Goal: Information Seeking & Learning: Compare options

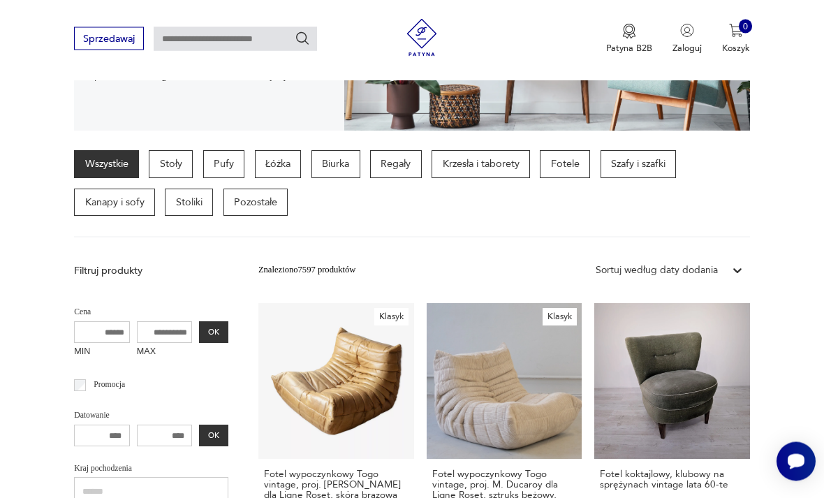
scroll to position [276, 0]
click at [579, 163] on p "Fotele" at bounding box center [564, 164] width 50 height 28
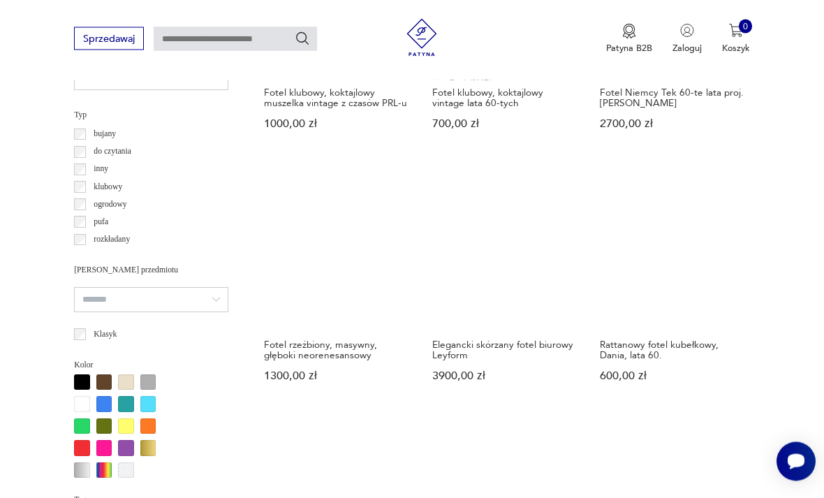
scroll to position [941, 0]
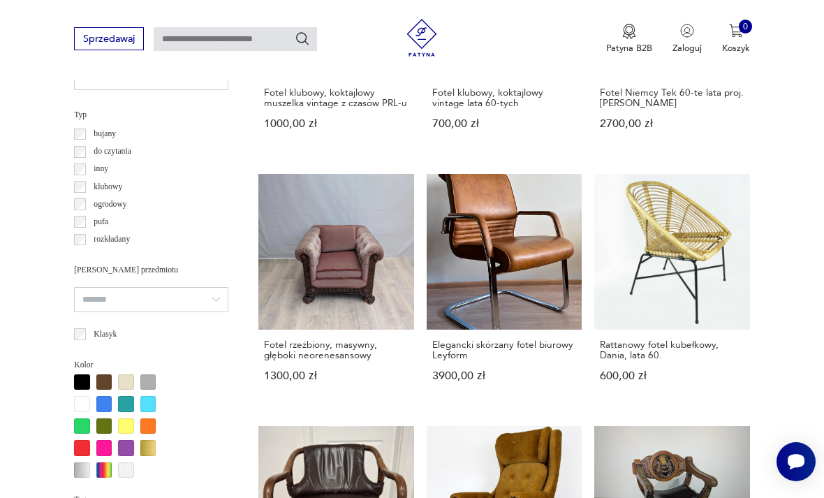
click at [96, 163] on p "inny" at bounding box center [101, 169] width 15 height 14
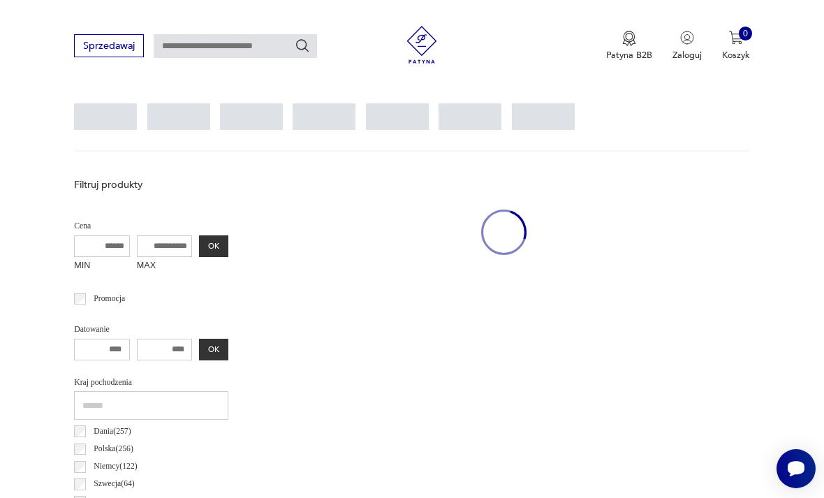
scroll to position [322, 0]
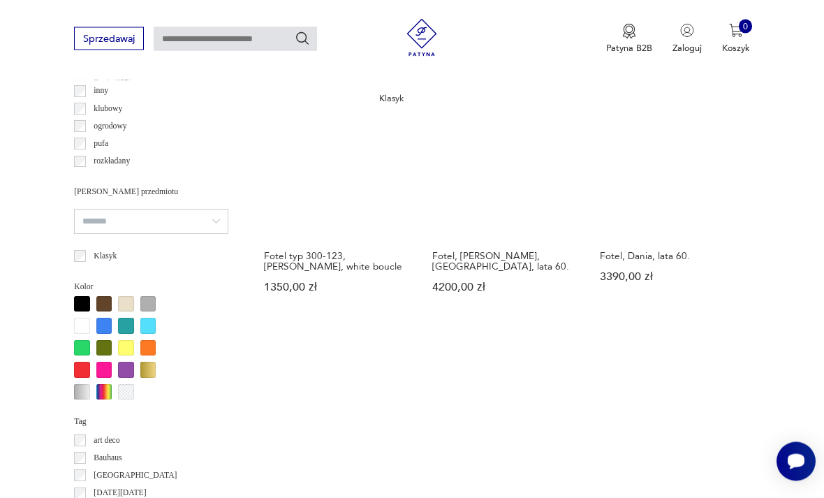
scroll to position [1114, 0]
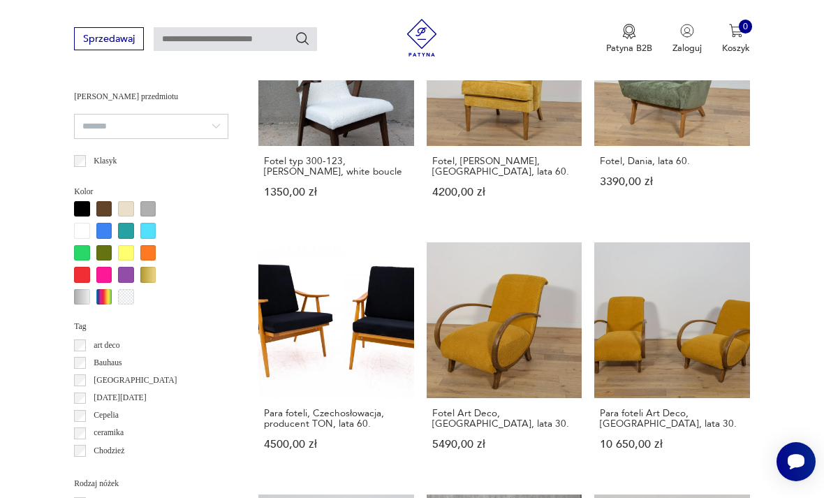
click at [3, 240] on section "Filtruj produkty Cena MIN MAX OK Promocja Datowanie OK Kraj pochodzenia Dania (…" at bounding box center [412, 274] width 824 height 1711
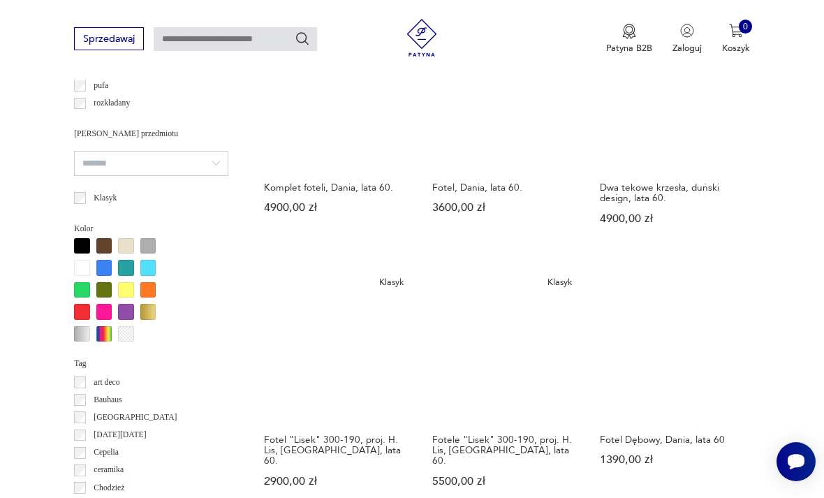
scroll to position [1114, 0]
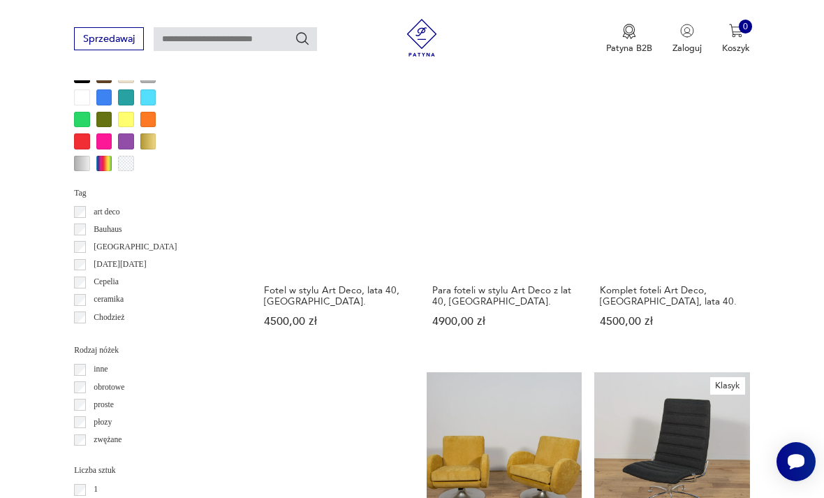
scroll to position [1247, 0]
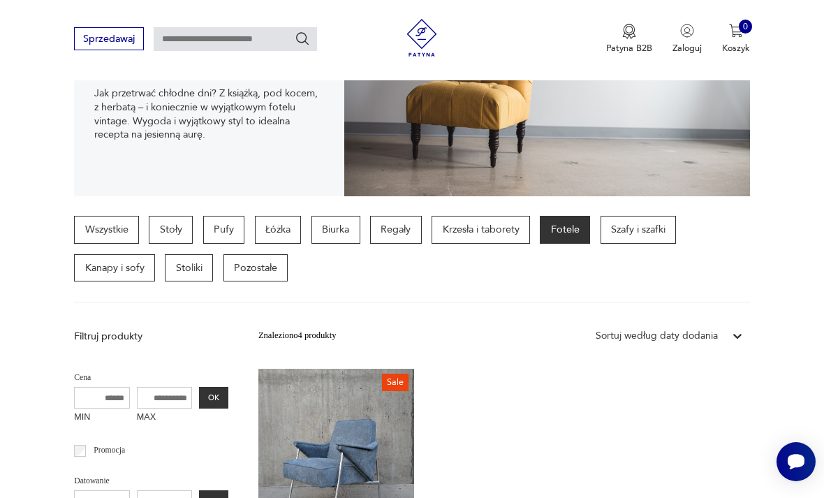
scroll to position [207, 0]
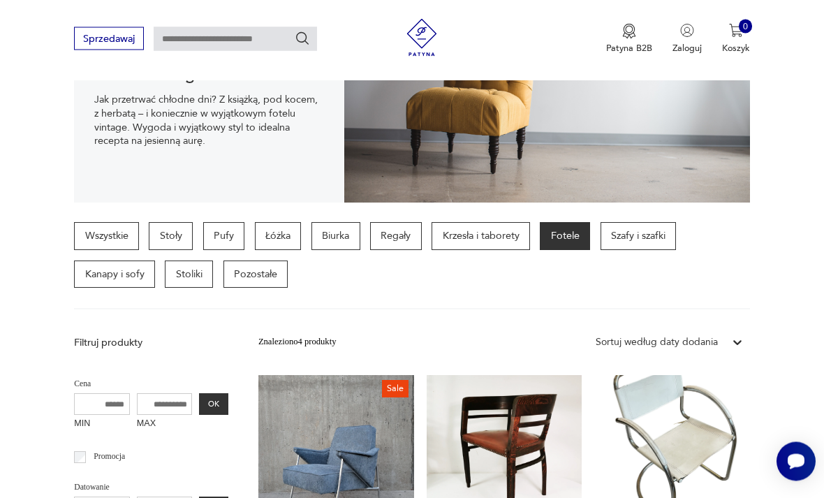
click at [482, 238] on p "Krzesła i taborety" at bounding box center [480, 237] width 98 height 28
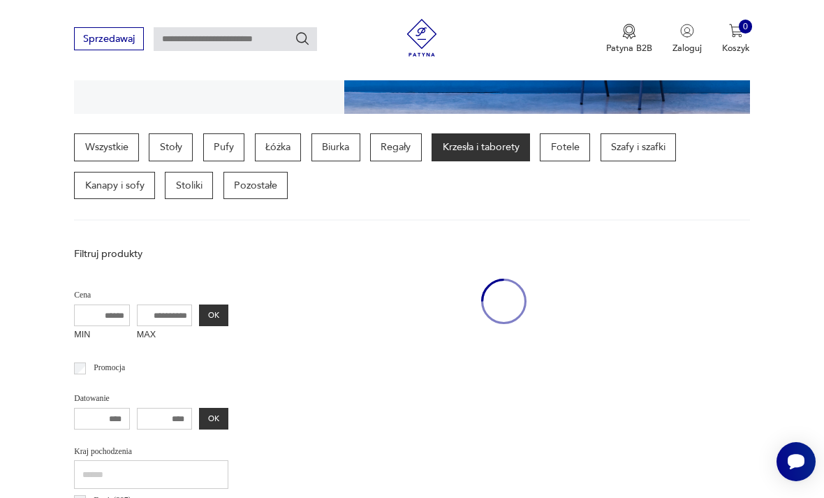
scroll to position [322, 0]
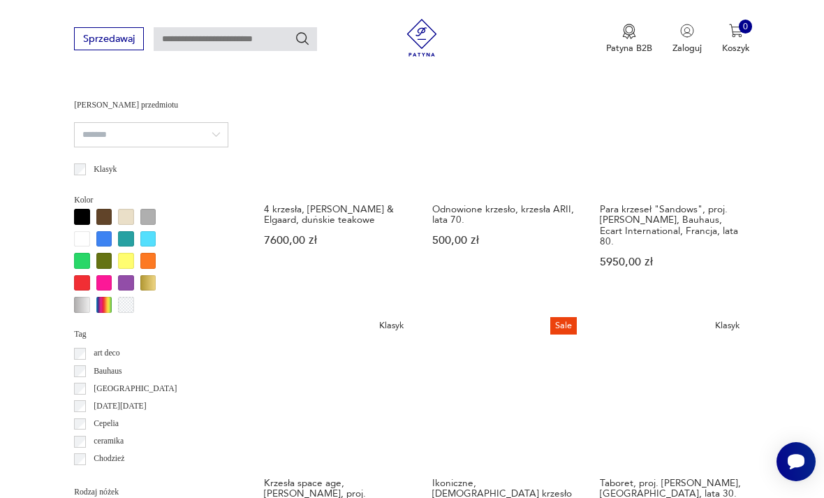
scroll to position [1109, 0]
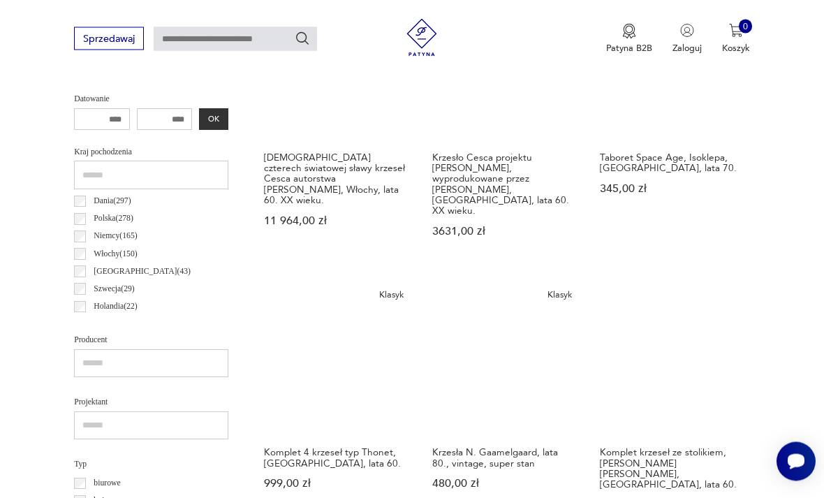
scroll to position [322, 0]
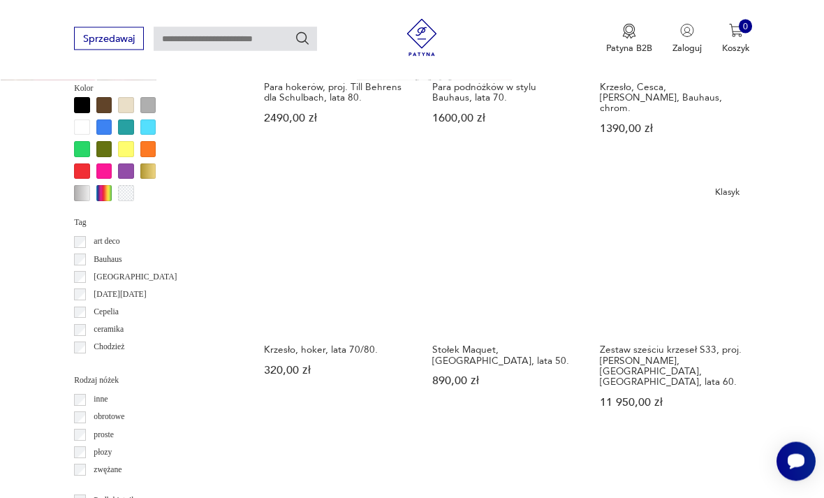
scroll to position [1220, 0]
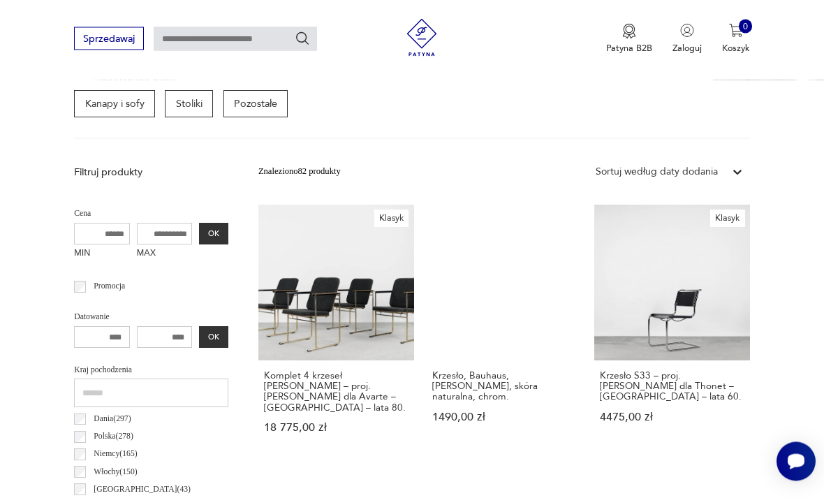
scroll to position [441, 0]
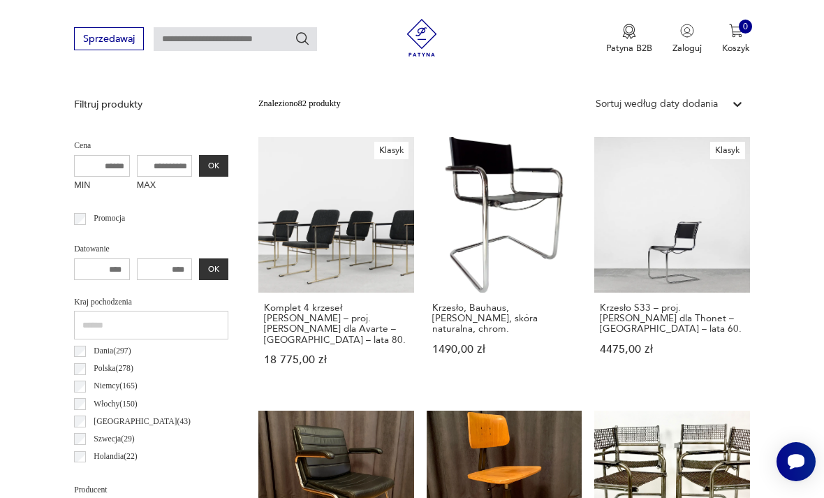
click at [432, 302] on h3 "Krzesło, Bauhaus, [PERSON_NAME], skóra naturalna, chrom." at bounding box center [504, 318] width 144 height 32
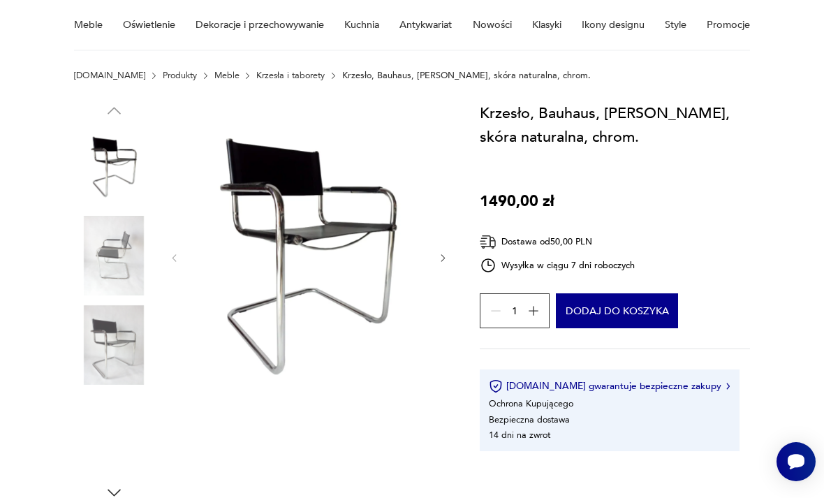
click at [90, 258] on img at bounding box center [114, 256] width 80 height 80
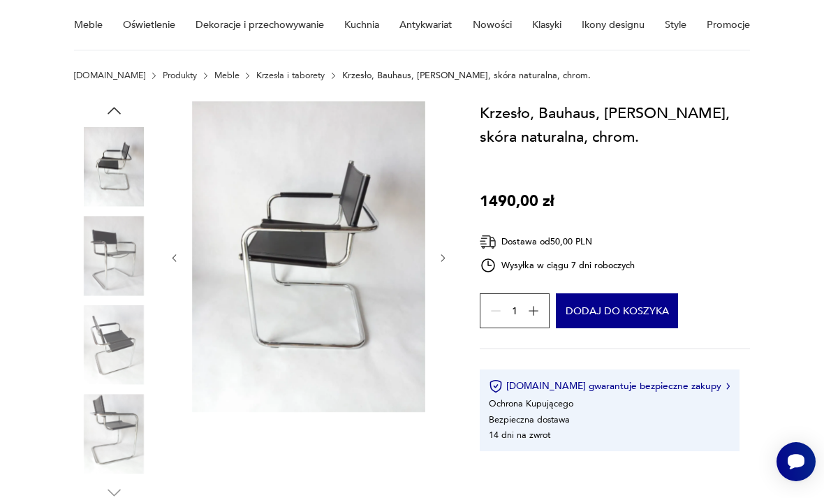
click at [447, 254] on icon "button" at bounding box center [443, 258] width 10 height 10
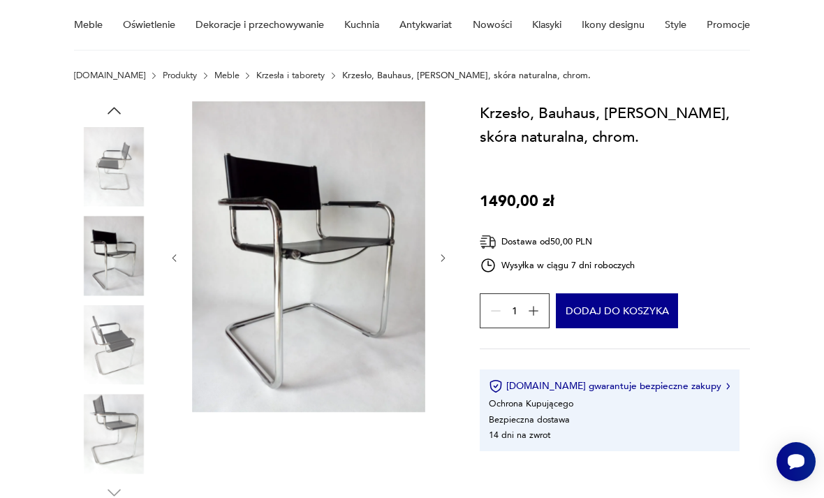
click at [440, 257] on icon "button" at bounding box center [443, 258] width 10 height 10
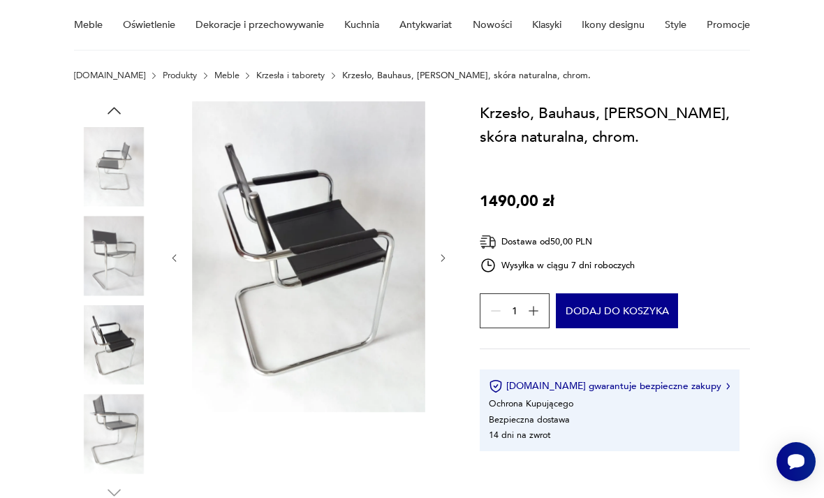
click at [444, 261] on icon "button" at bounding box center [443, 258] width 10 height 10
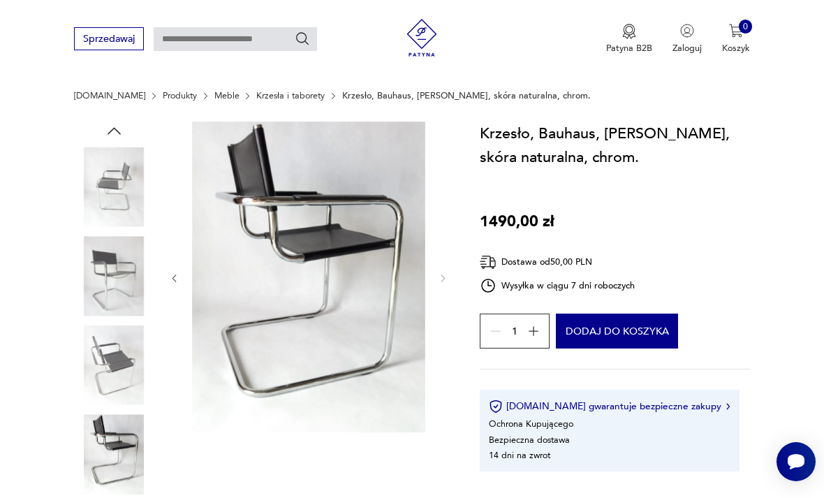
scroll to position [0, 0]
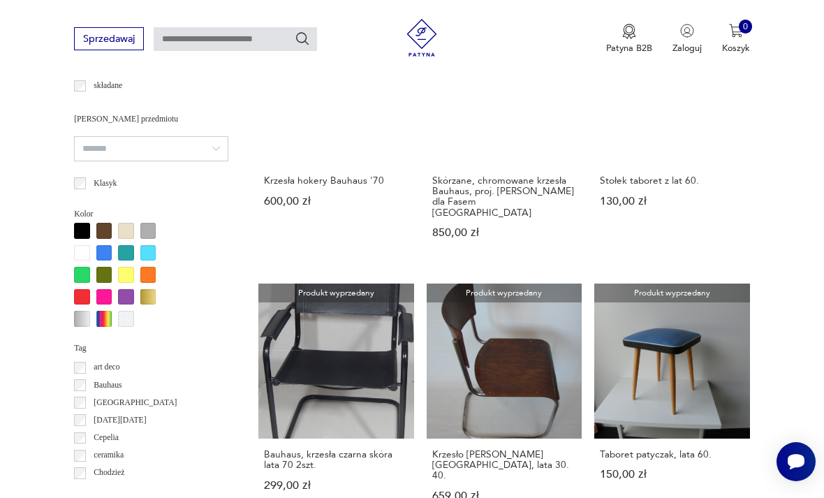
scroll to position [1089, 0]
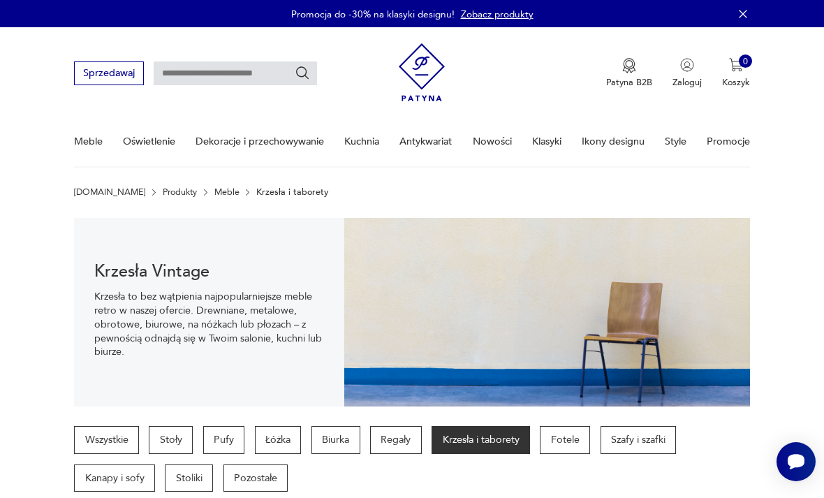
scroll to position [1134, 0]
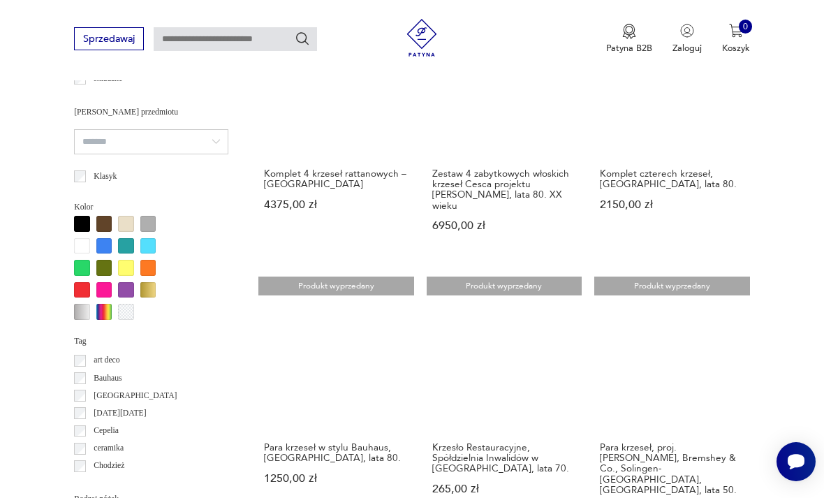
scroll to position [1127, 0]
